Goal: Navigation & Orientation: Find specific page/section

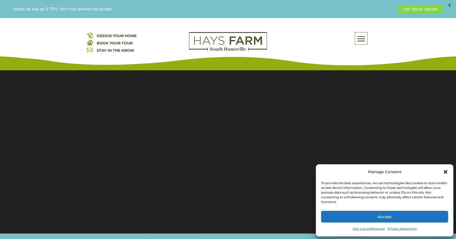
click at [446, 172] on icon "Close dialog" at bounding box center [446, 172] width 4 height 4
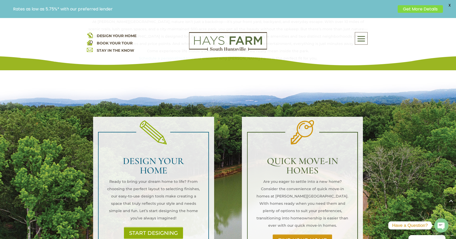
scroll to position [308, 0]
click at [302, 235] on link "FIND YOUR HOME" at bounding box center [302, 241] width 63 height 12
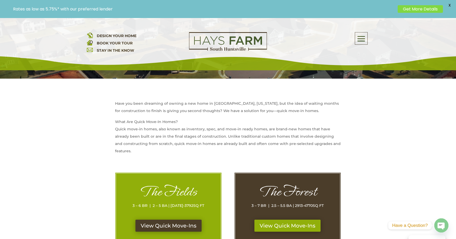
scroll to position [160, 0]
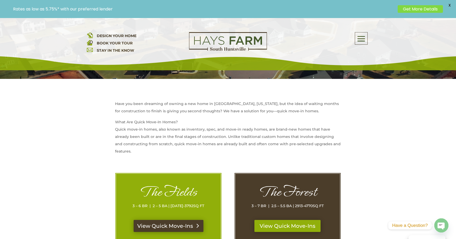
click at [189, 226] on link "View Quick Move-Ins" at bounding box center [169, 226] width 70 height 12
click at [286, 222] on link "View Quick Move-Ins" at bounding box center [288, 226] width 70 height 12
